Goal: Task Accomplishment & Management: Manage account settings

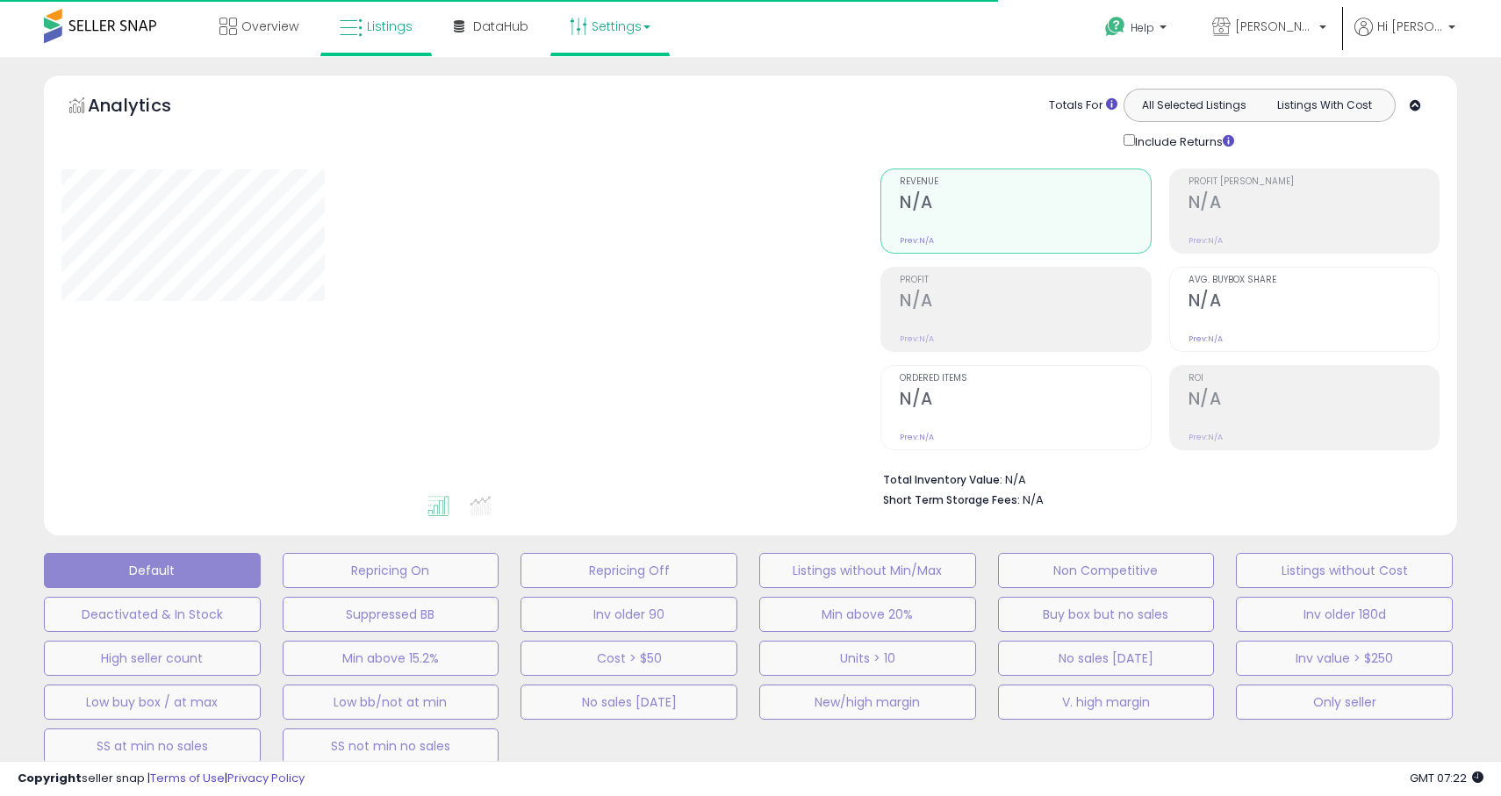
click at [633, 33] on link "Settings" at bounding box center [609, 26] width 107 height 53
type input "**********"
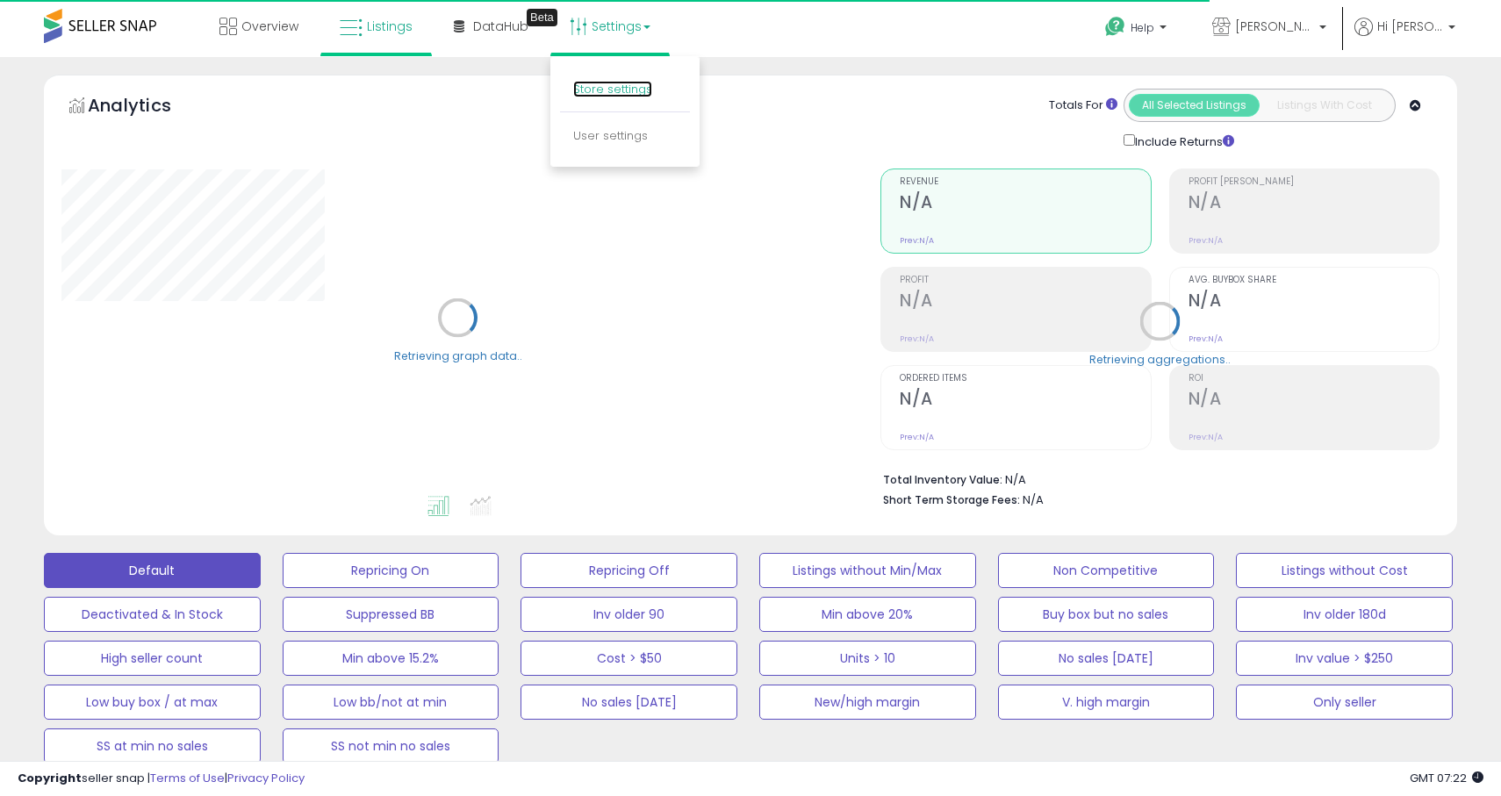
click at [620, 88] on link "Store settings" at bounding box center [612, 89] width 79 height 17
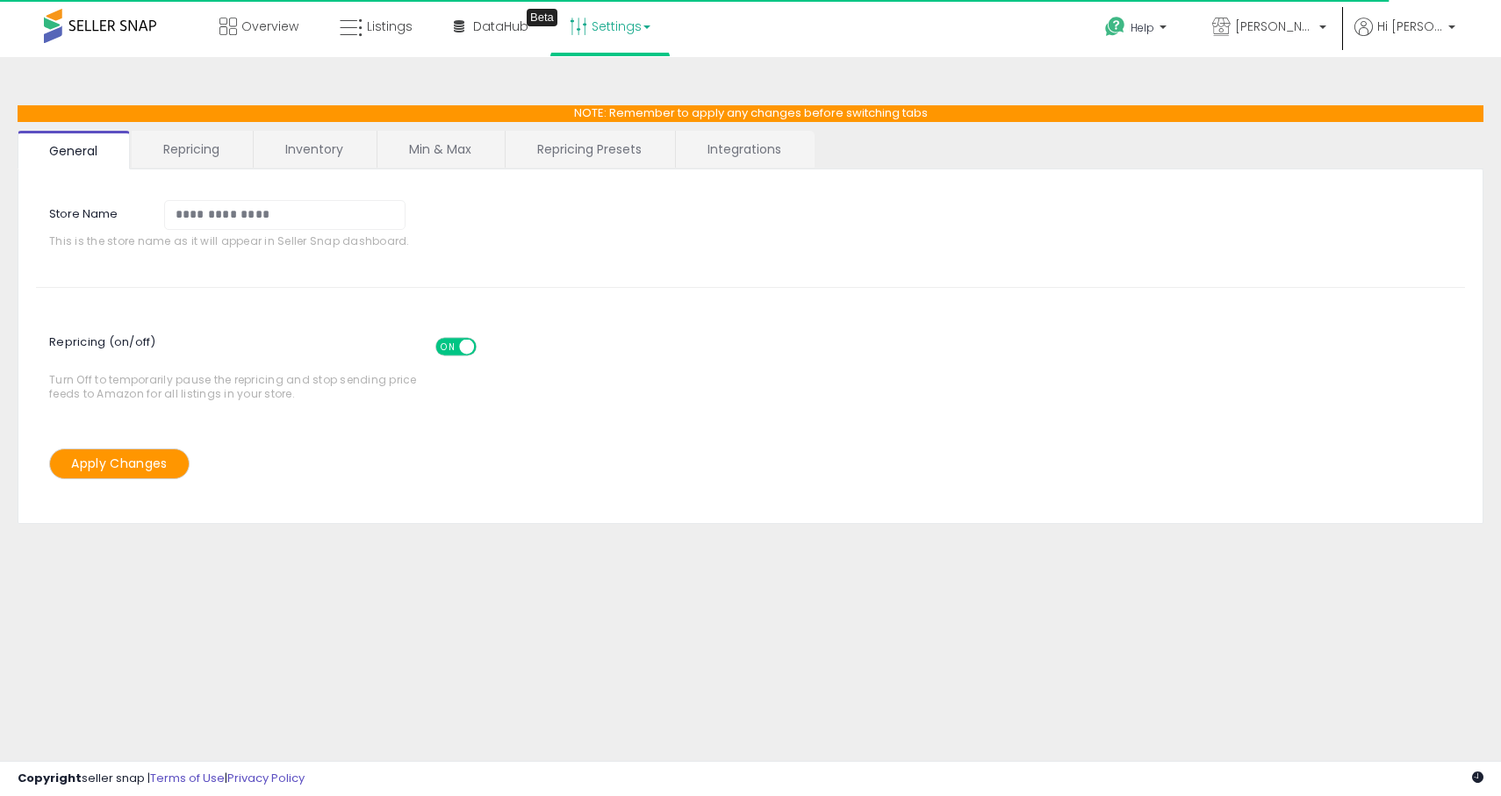
click at [419, 163] on link "Min & Max" at bounding box center [439, 149] width 125 height 37
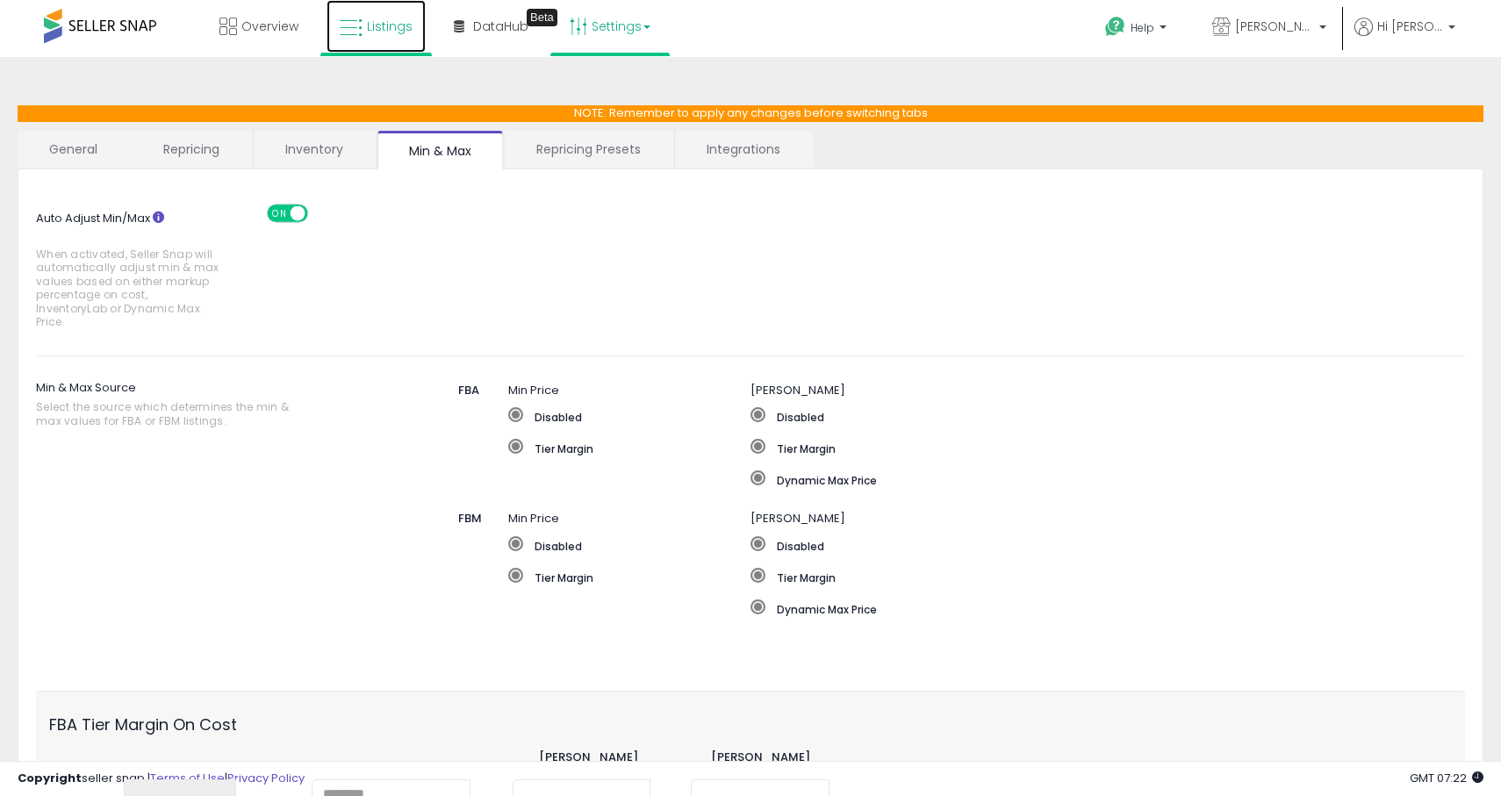
click at [391, 15] on link "Listings" at bounding box center [375, 26] width 99 height 53
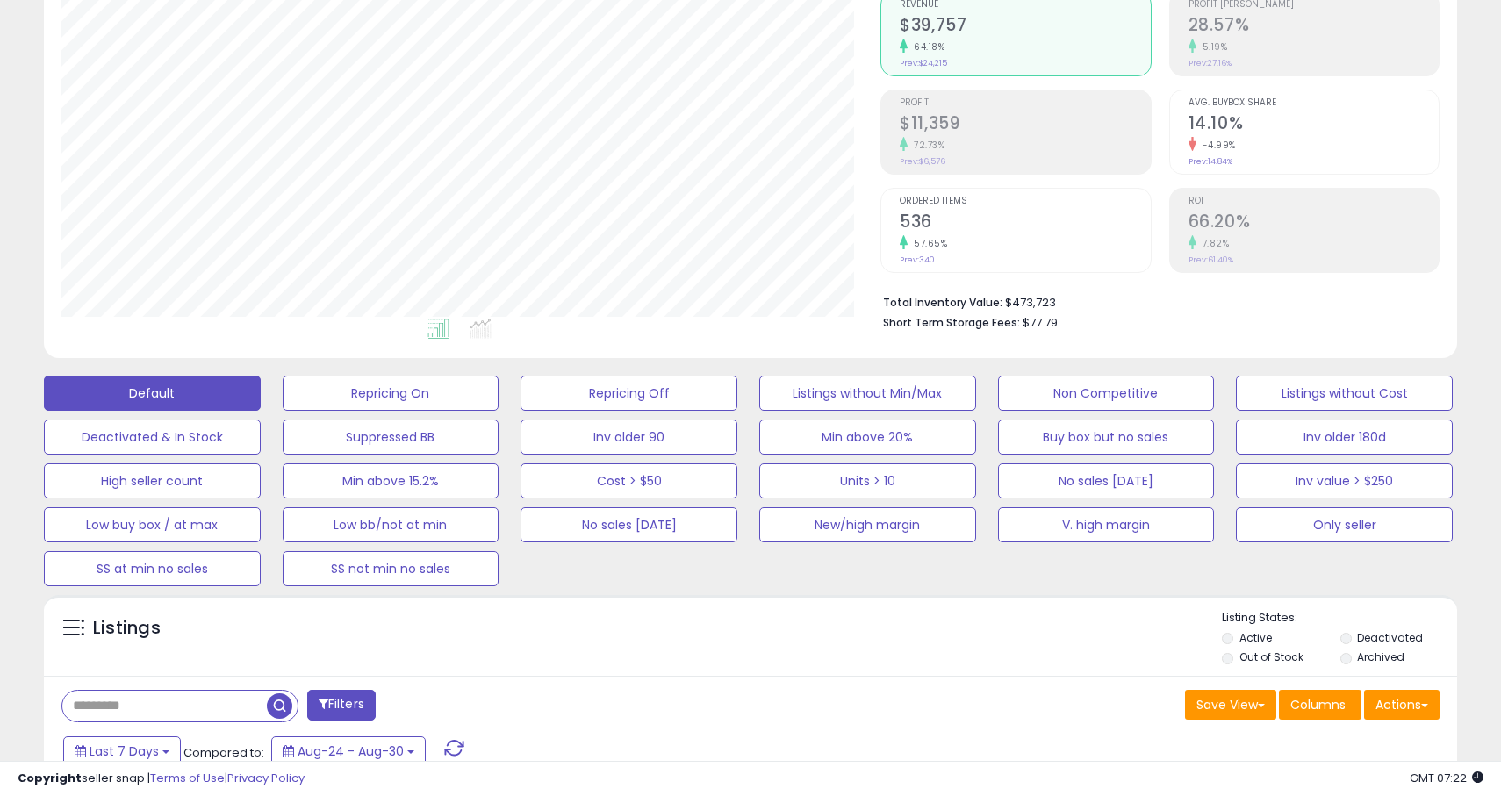
scroll to position [360, 819]
